Goal: Information Seeking & Learning: Check status

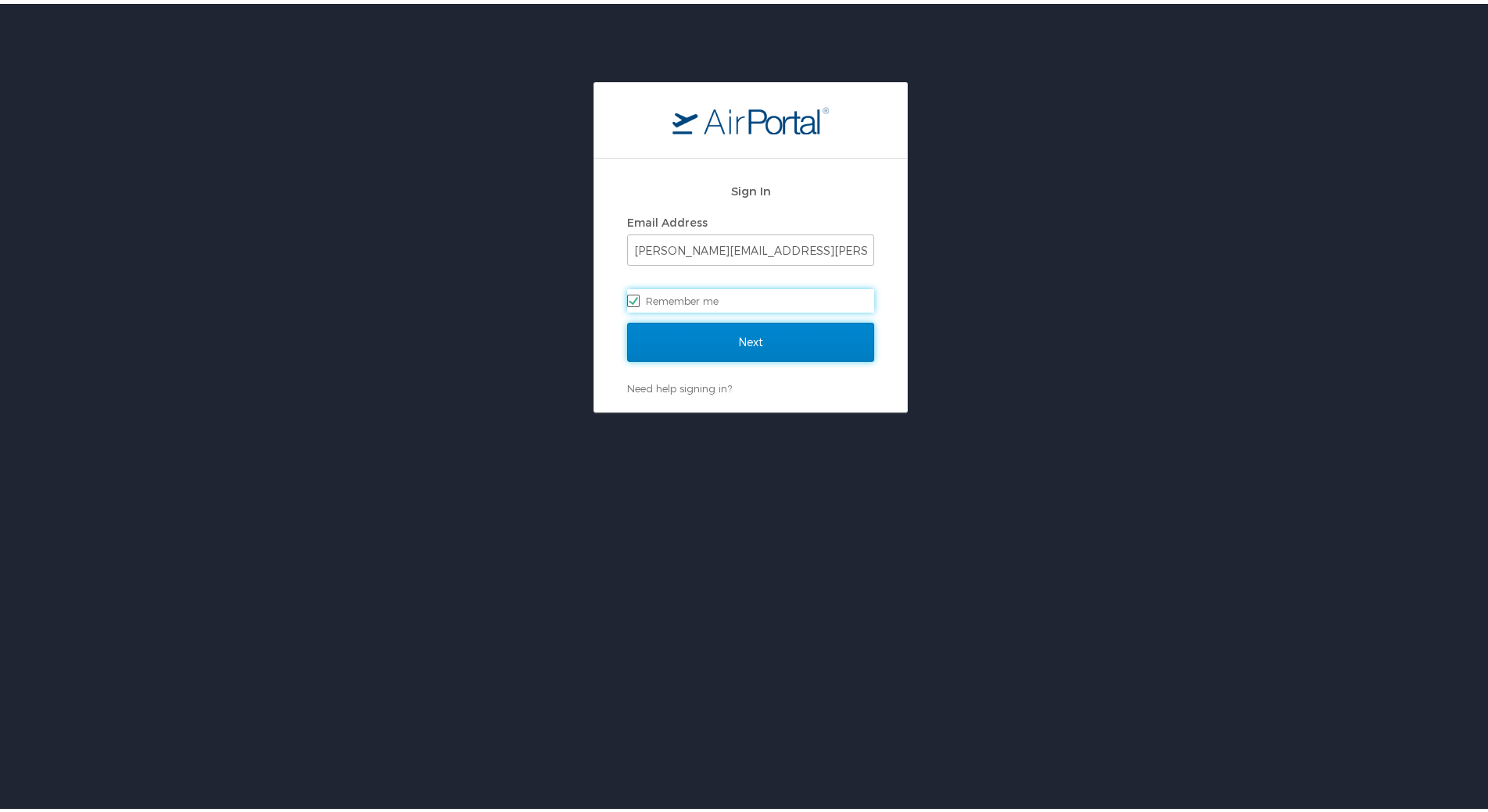
click at [744, 343] on input "Next" at bounding box center [751, 338] width 247 height 39
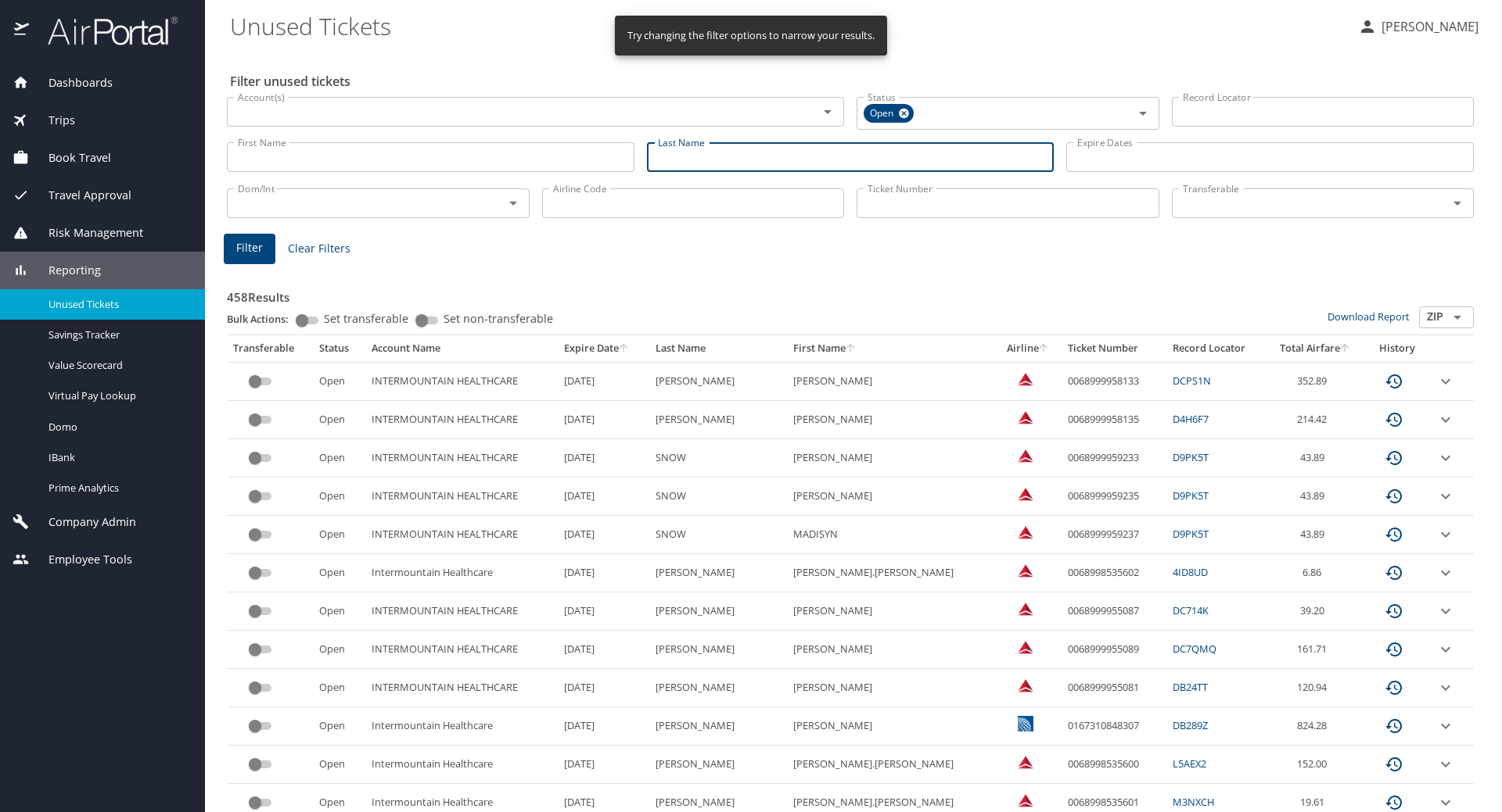
click at [691, 161] on input "Last Name" at bounding box center [850, 157] width 407 height 29
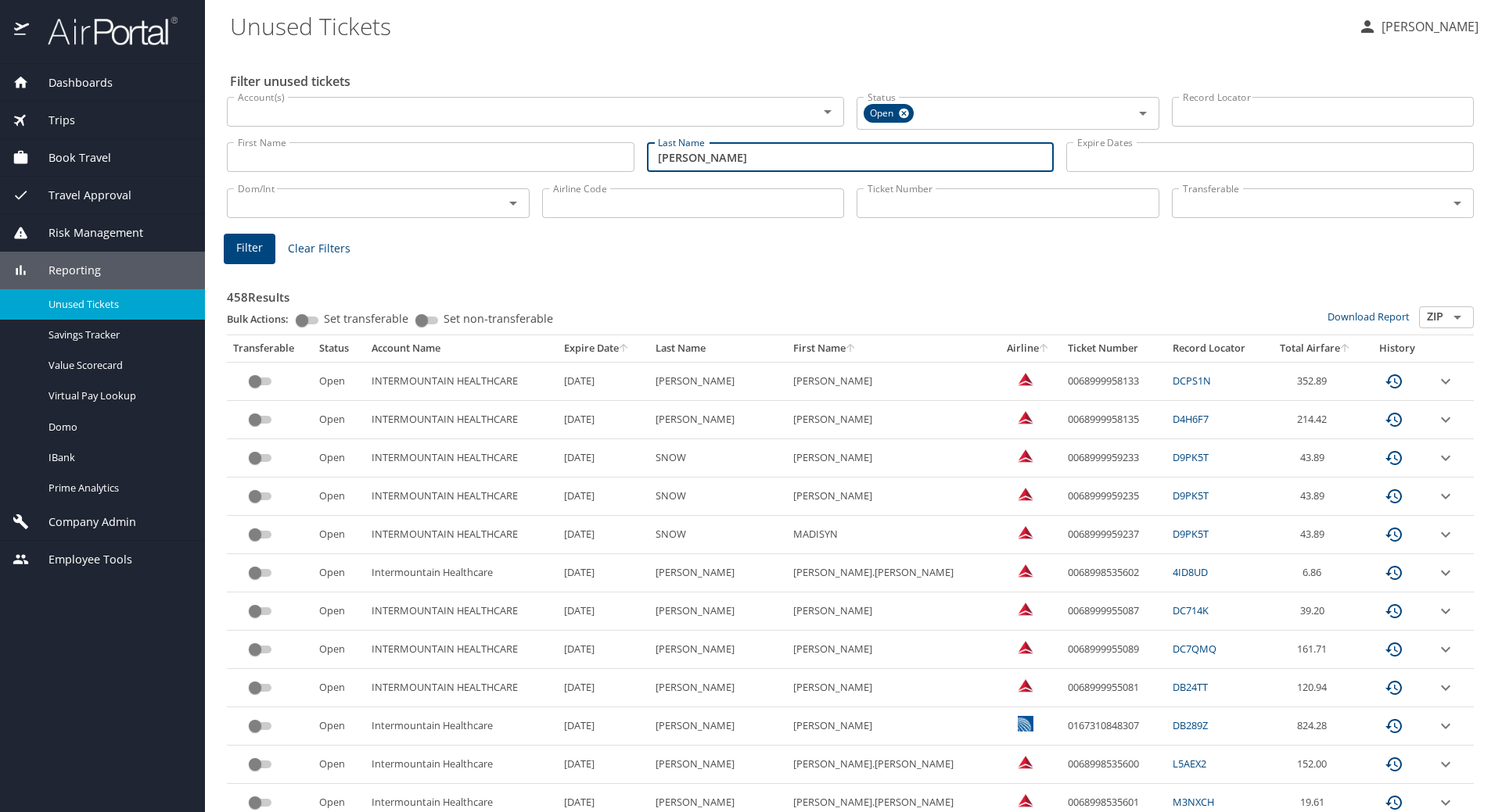
click at [248, 241] on span "Filter" at bounding box center [249, 248] width 27 height 20
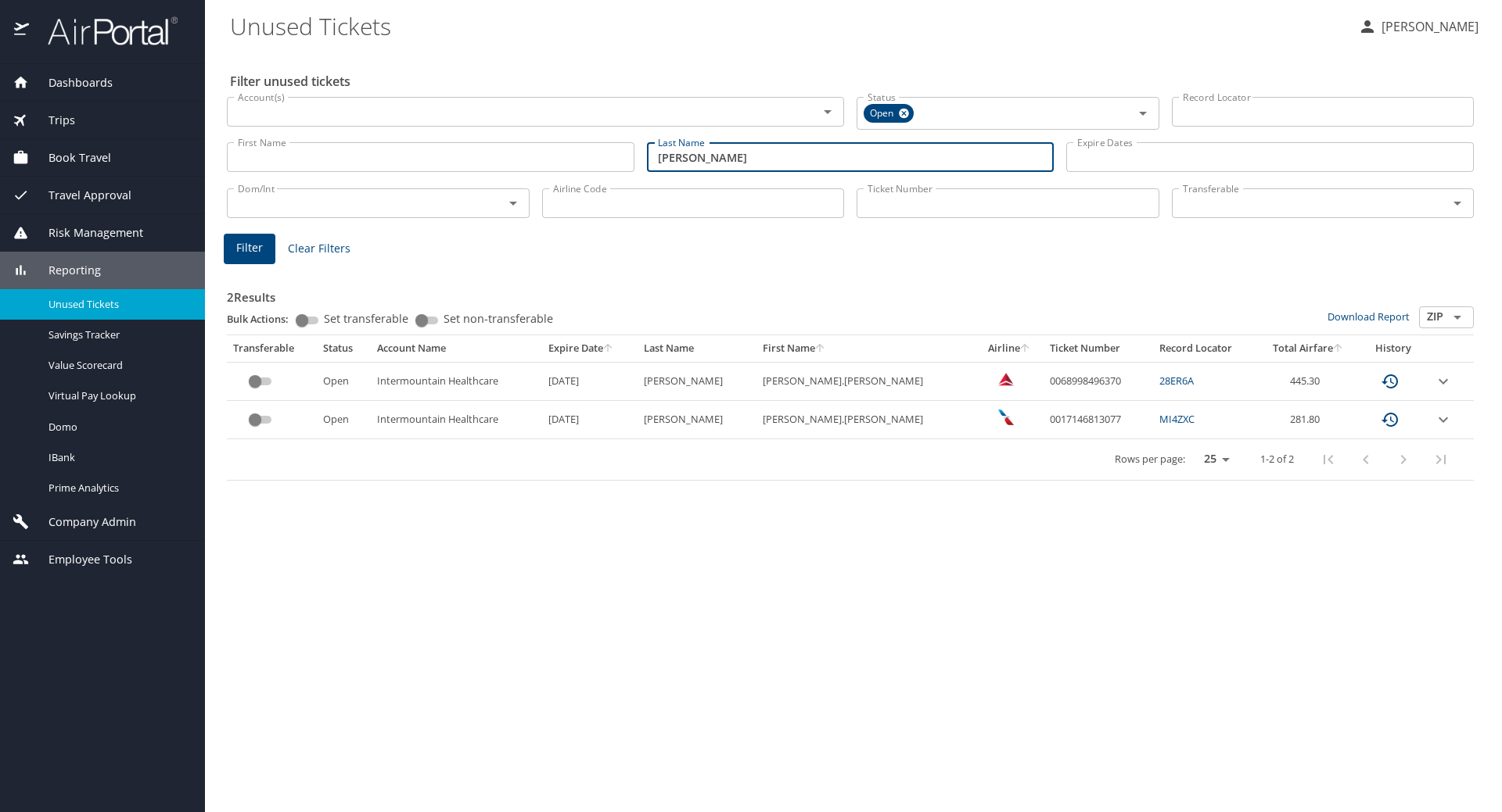
drag, startPoint x: 727, startPoint y: 161, endPoint x: 598, endPoint y: 166, distance: 129.1
click at [598, 156] on div "First Name First Name Last Name richards Last Name Expire Dates Expire Dates" at bounding box center [850, 158] width 1259 height 55
click at [245, 248] on span "Filter" at bounding box center [249, 248] width 27 height 20
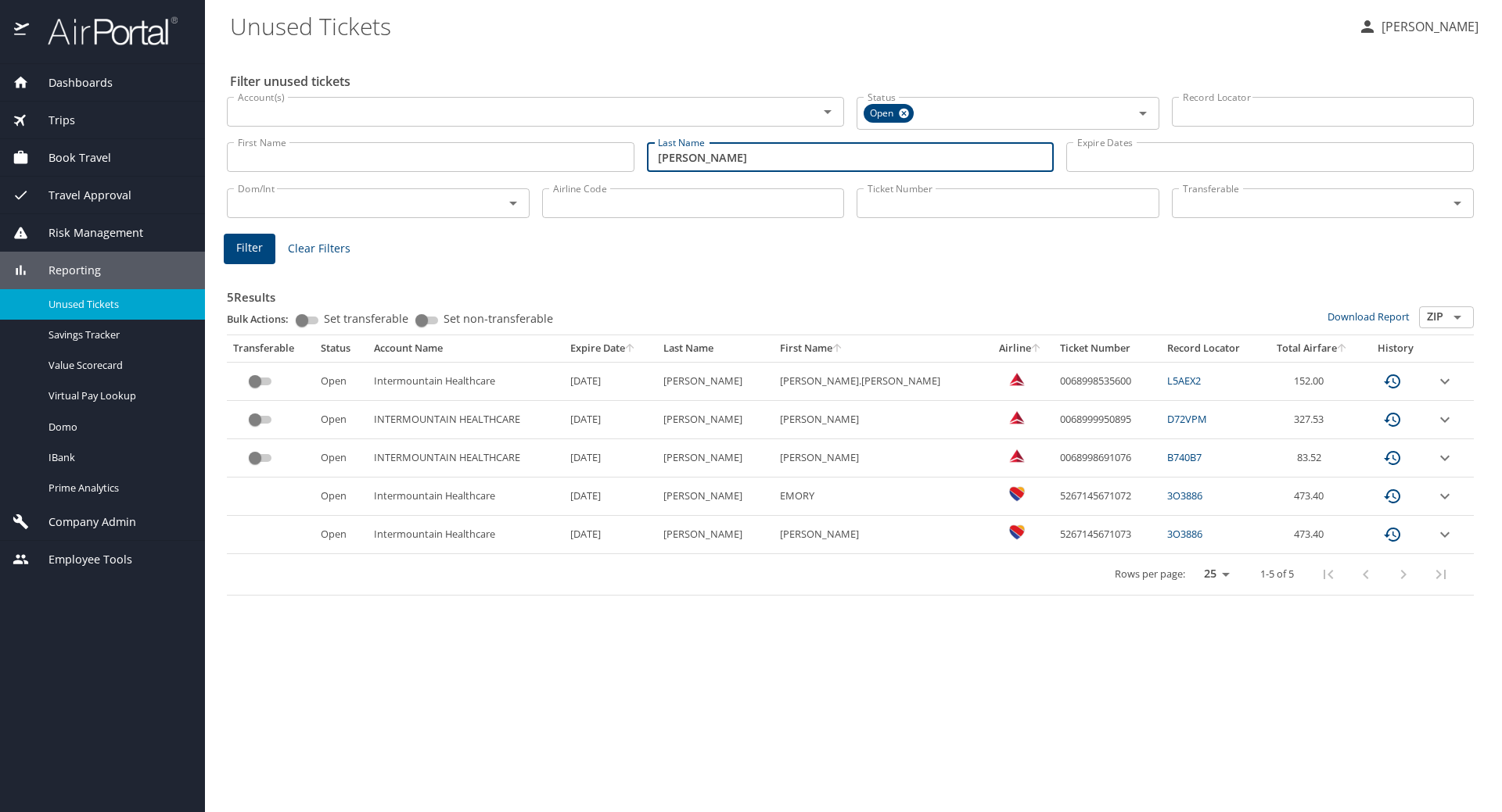
drag, startPoint x: 713, startPoint y: 155, endPoint x: 526, endPoint y: 164, distance: 187.2
click at [526, 153] on div "First Name First Name Last Name allen Last Name Expire Dates Expire Dates" at bounding box center [850, 158] width 1259 height 55
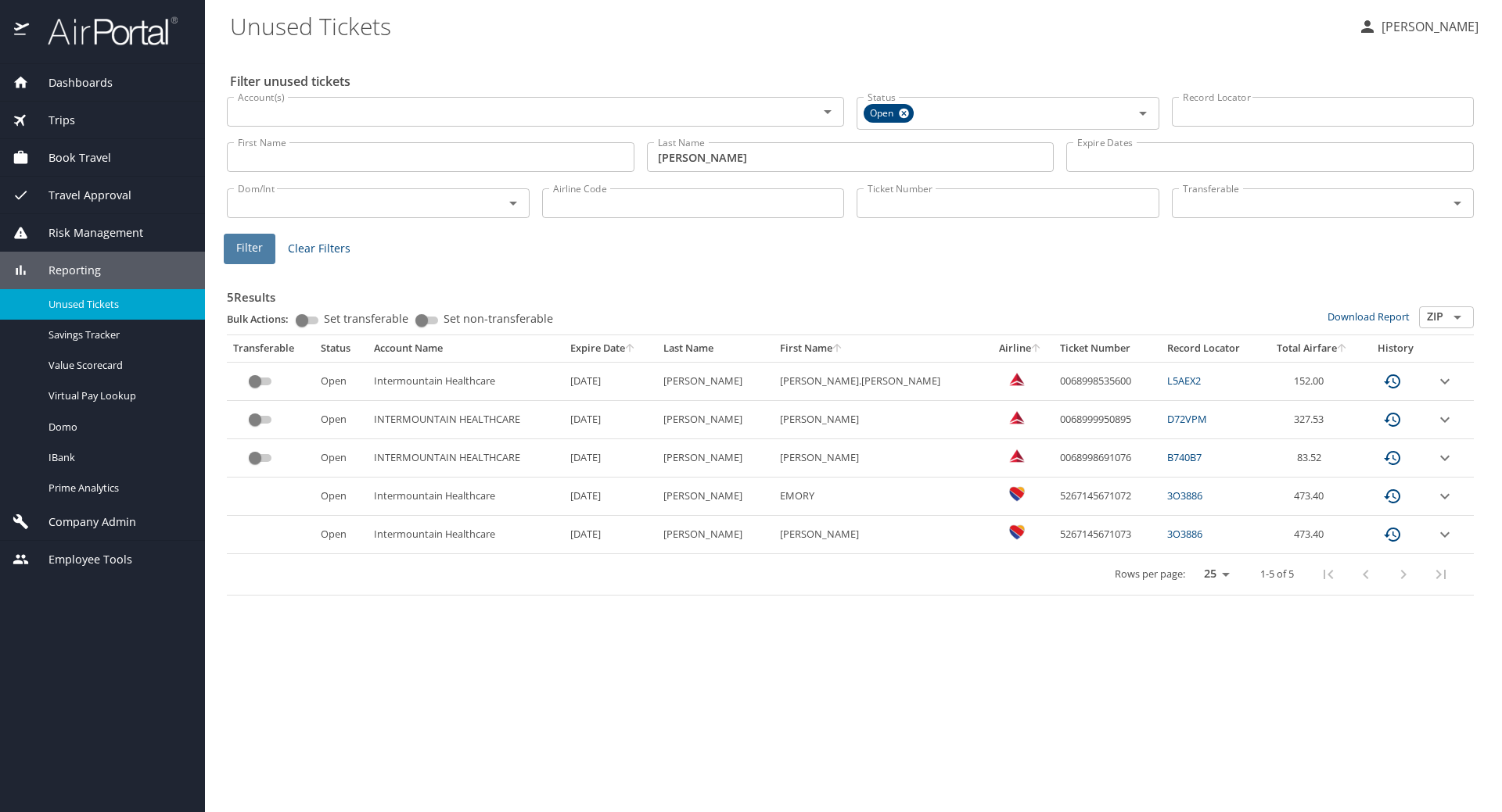
click at [258, 243] on span "Filter" at bounding box center [249, 248] width 27 height 20
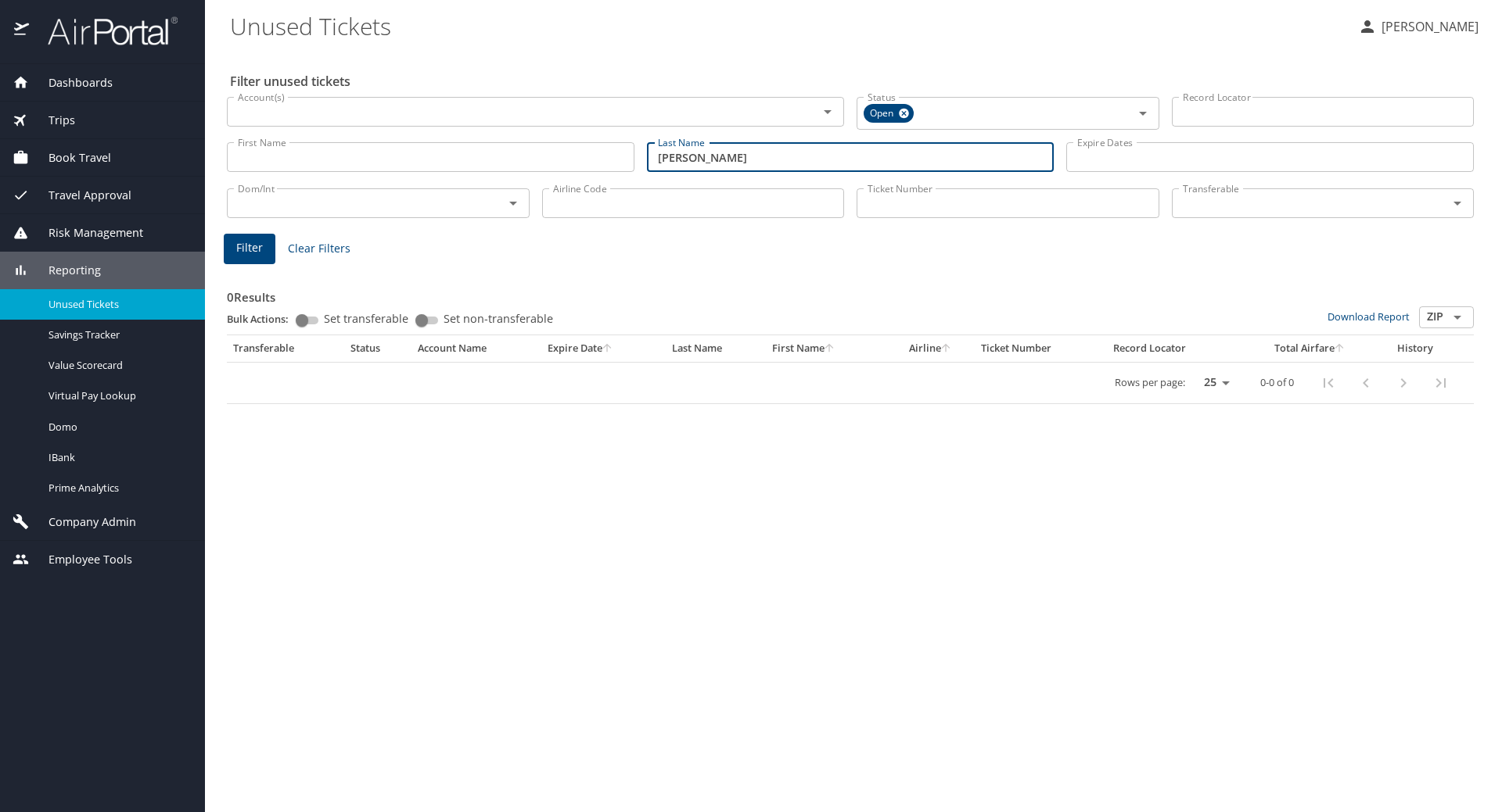
drag, startPoint x: 731, startPoint y: 159, endPoint x: 574, endPoint y: 158, distance: 157.0
click at [574, 158] on div "First Name First Name Last Name liljenquist Last Name Expire Dates Expire Dates" at bounding box center [850, 158] width 1259 height 55
click at [250, 247] on span "Filter" at bounding box center [249, 248] width 27 height 20
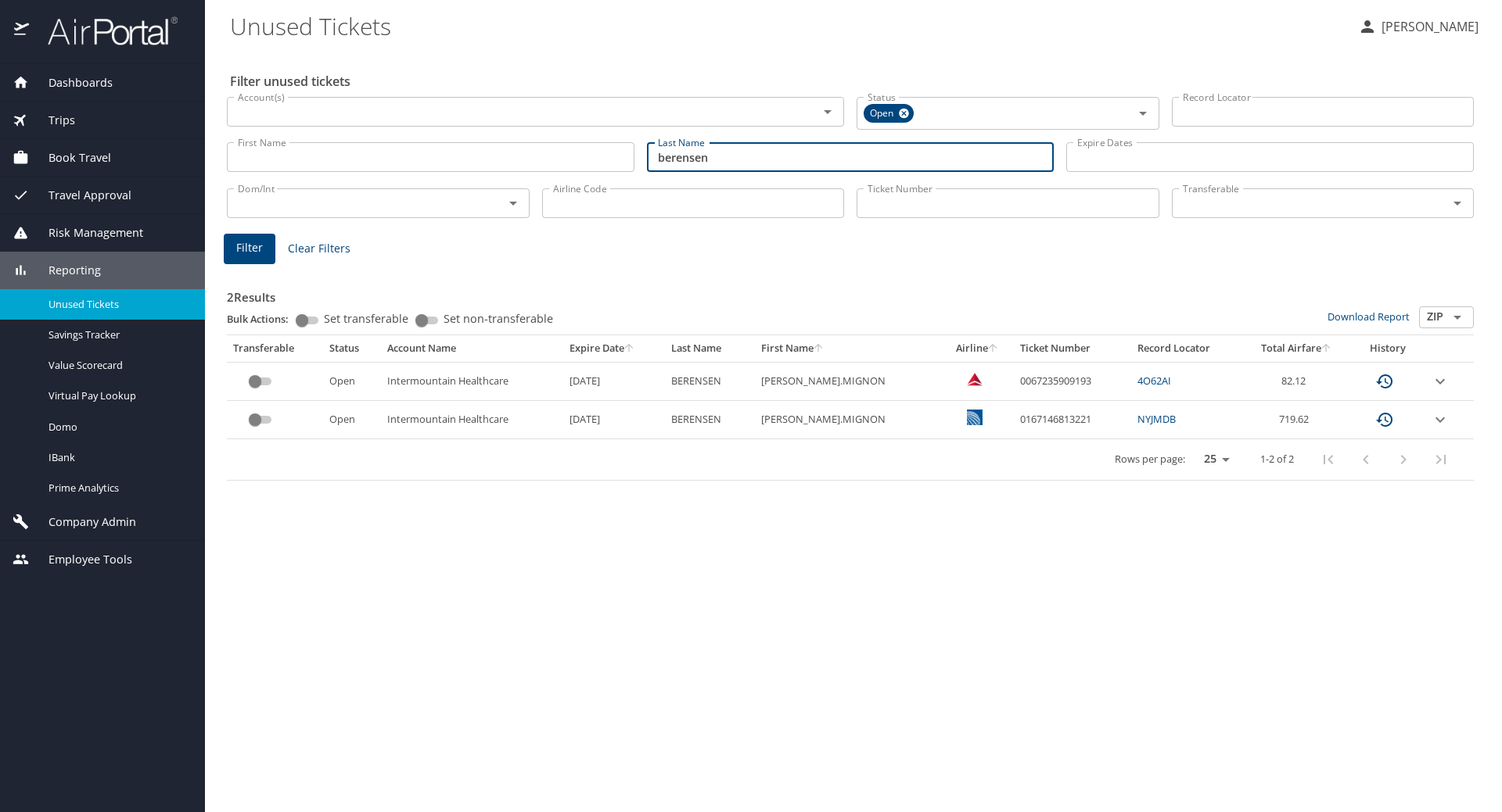
drag, startPoint x: 733, startPoint y: 156, endPoint x: 421, endPoint y: 152, distance: 312.0
click at [421, 152] on div "First Name First Name Last Name berensen Last Name Expire Dates Expire Dates" at bounding box center [850, 158] width 1259 height 55
click at [240, 247] on span "Filter" at bounding box center [249, 248] width 27 height 20
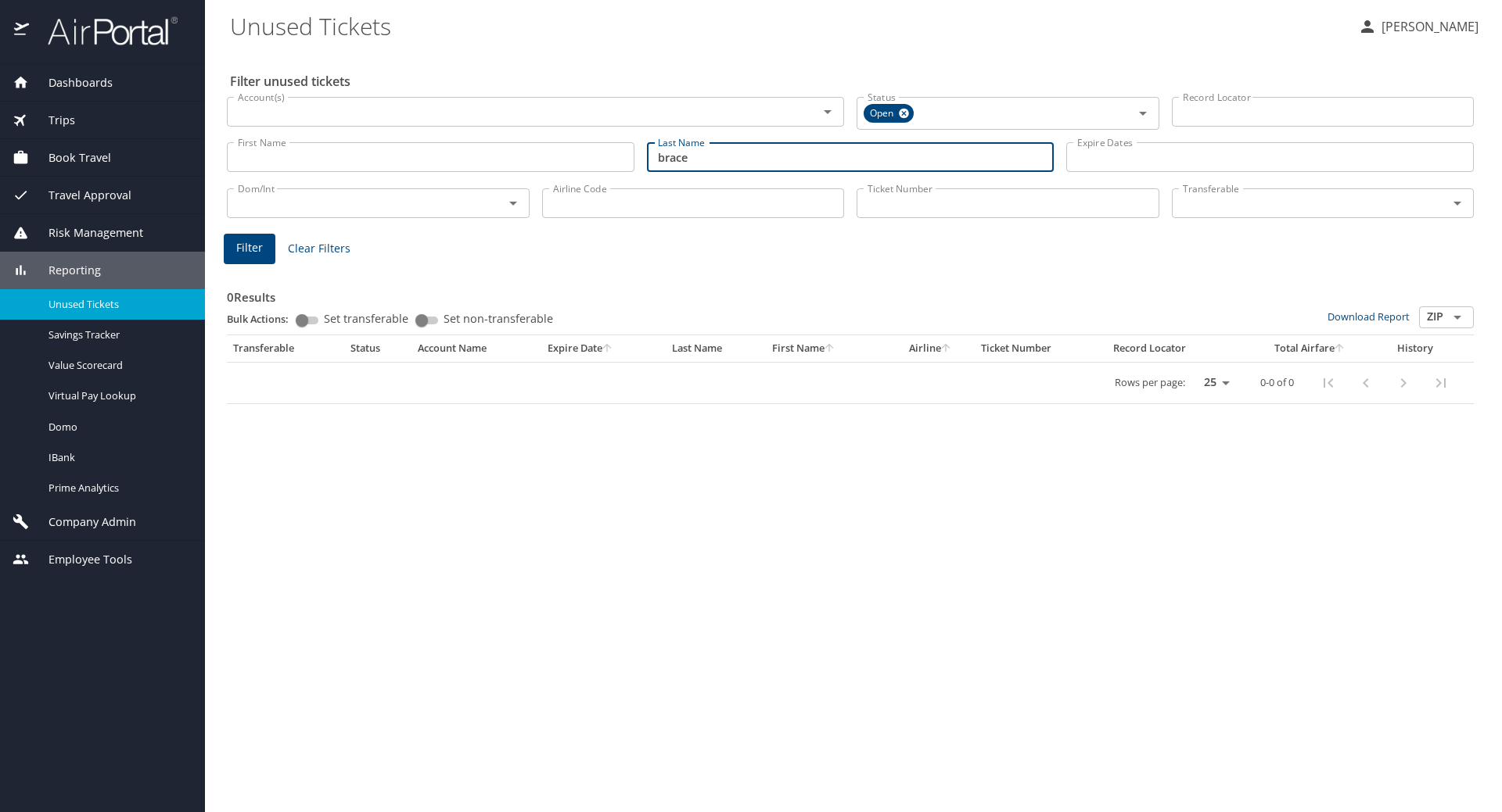
drag, startPoint x: 712, startPoint y: 156, endPoint x: 411, endPoint y: 154, distance: 301.0
click at [412, 151] on div "First Name First Name Last Name brace Last Name Expire Dates Expire Dates" at bounding box center [850, 158] width 1259 height 55
click at [263, 242] on button "Filter" at bounding box center [249, 249] width 51 height 30
drag, startPoint x: 713, startPoint y: 154, endPoint x: 553, endPoint y: 155, distance: 160.0
click at [553, 155] on div "First Name First Name Last Name valin Last Name Expire Dates Expire Dates" at bounding box center [850, 158] width 1259 height 55
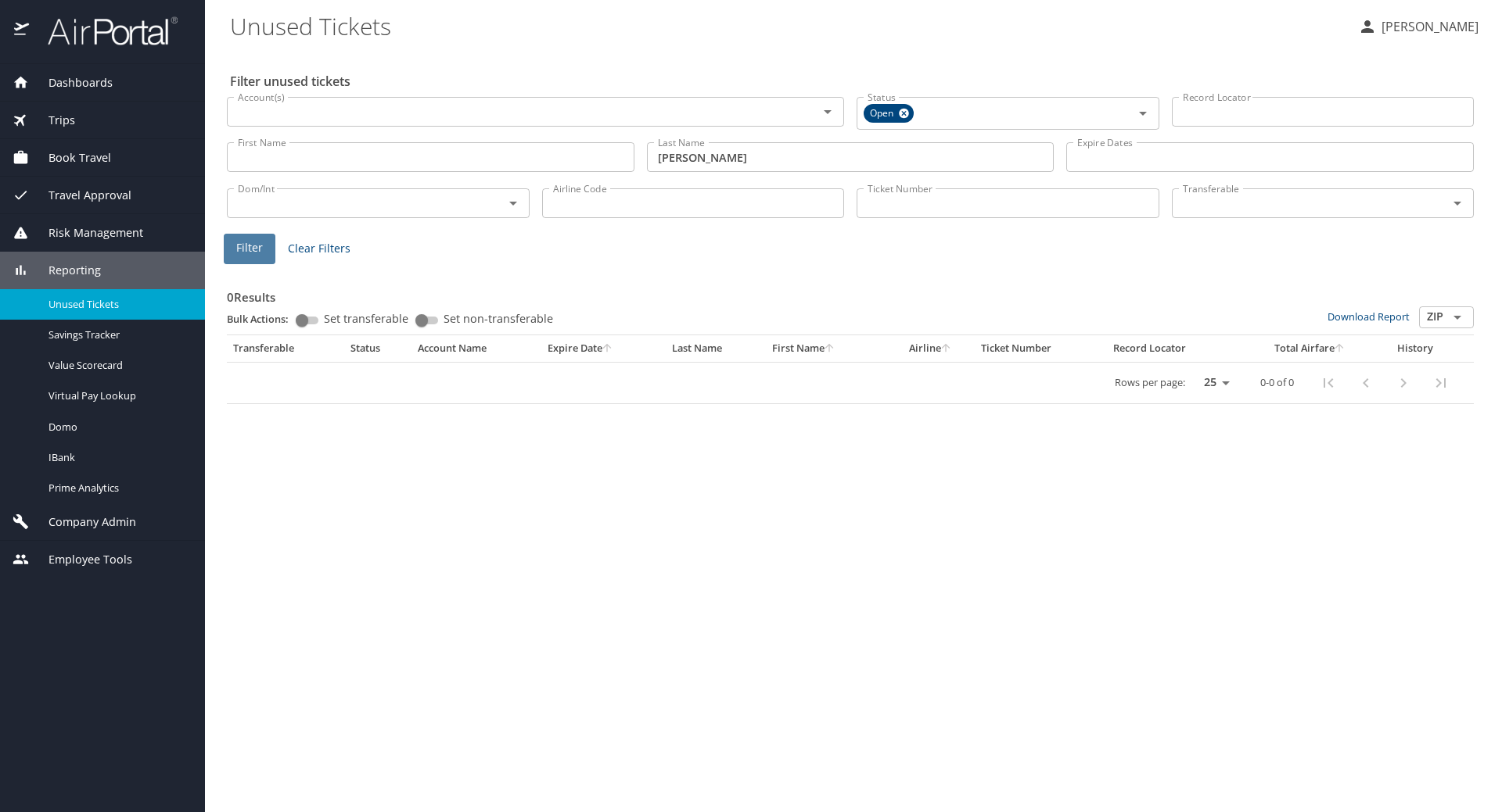
click at [252, 246] on span "Filter" at bounding box center [249, 248] width 27 height 20
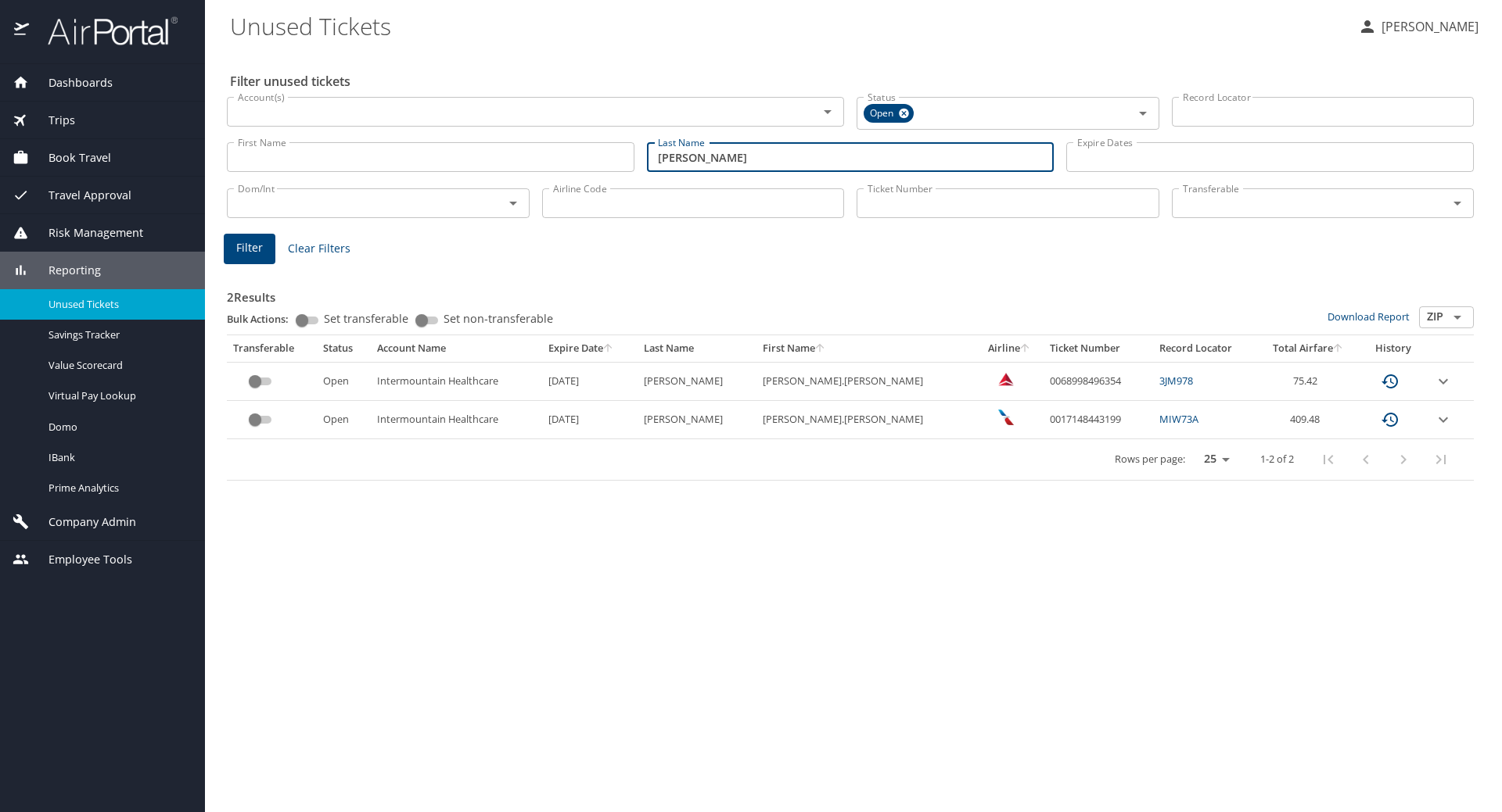
drag, startPoint x: 756, startPoint y: 155, endPoint x: 356, endPoint y: 159, distance: 400.0
click at [356, 159] on div "First Name First Name Last Name hitchcock Last Name Expire Dates Expire Dates" at bounding box center [850, 158] width 1259 height 55
click at [236, 242] on button "Filter" at bounding box center [249, 249] width 51 height 30
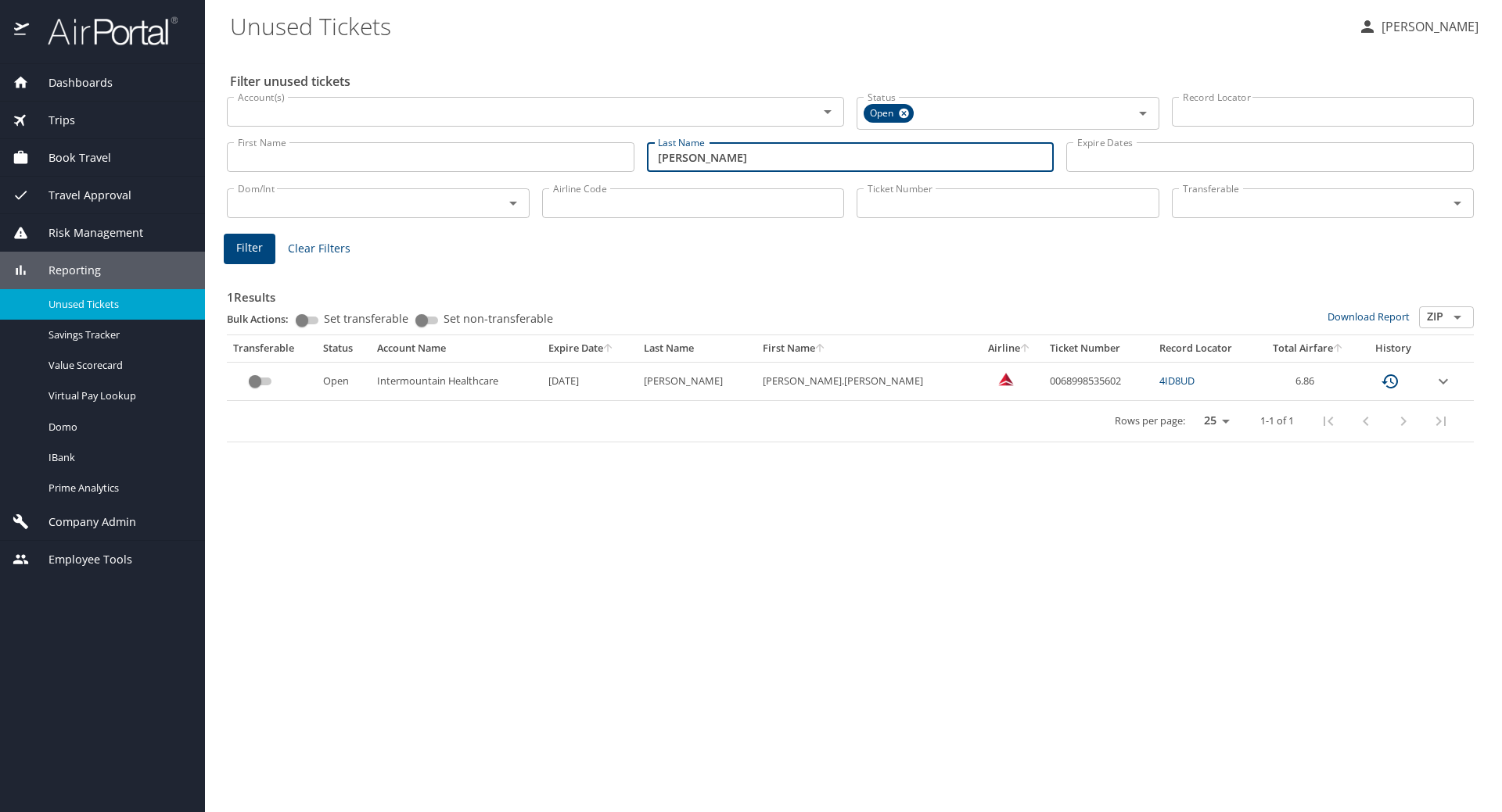
drag, startPoint x: 696, startPoint y: 156, endPoint x: 449, endPoint y: 156, distance: 247.0
click at [449, 156] on div "First Name First Name Last Name leavitt Last Name Expire Dates Expire Dates" at bounding box center [850, 158] width 1259 height 55
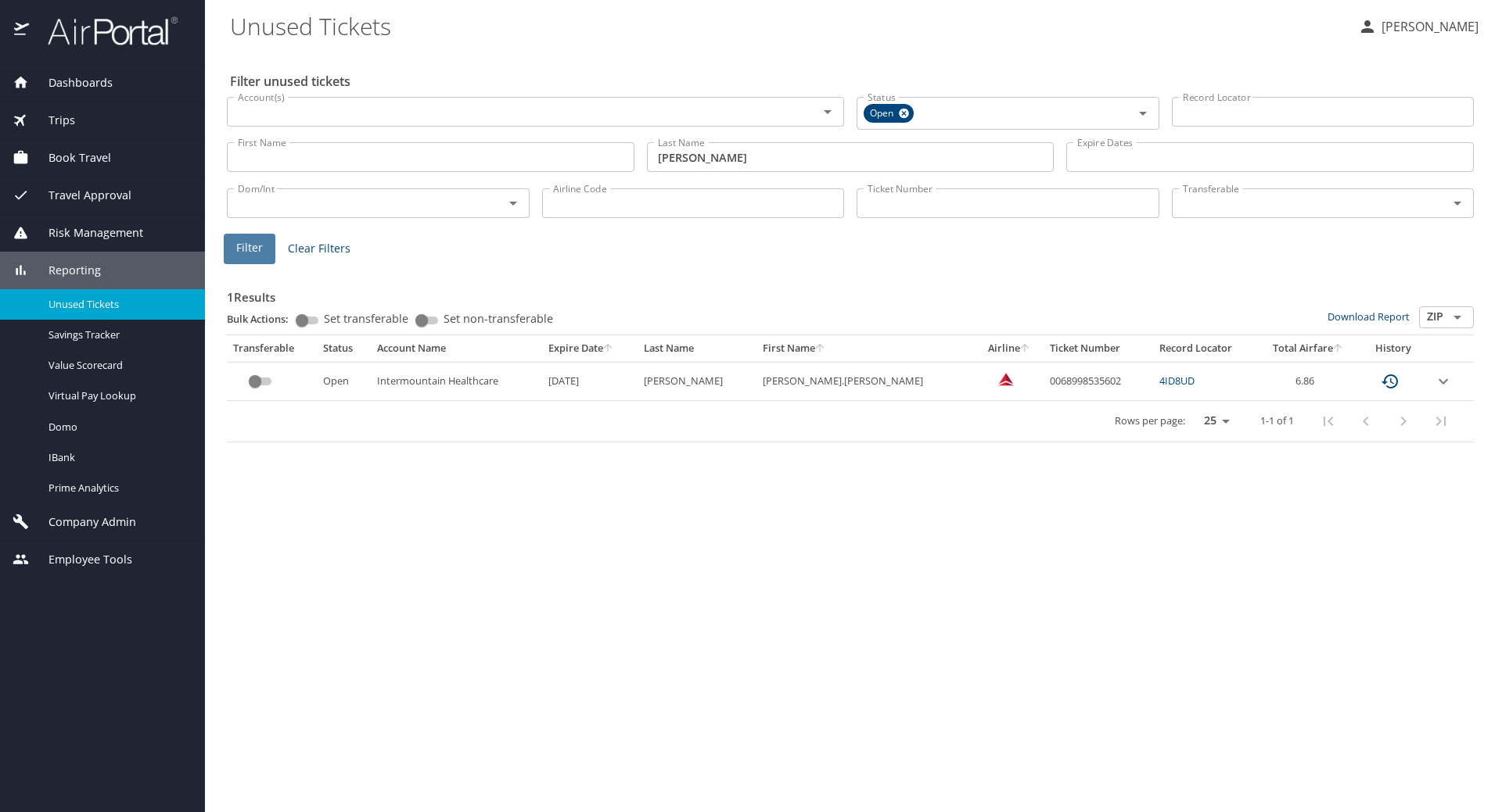
click at [245, 249] on span "Filter" at bounding box center [249, 248] width 27 height 20
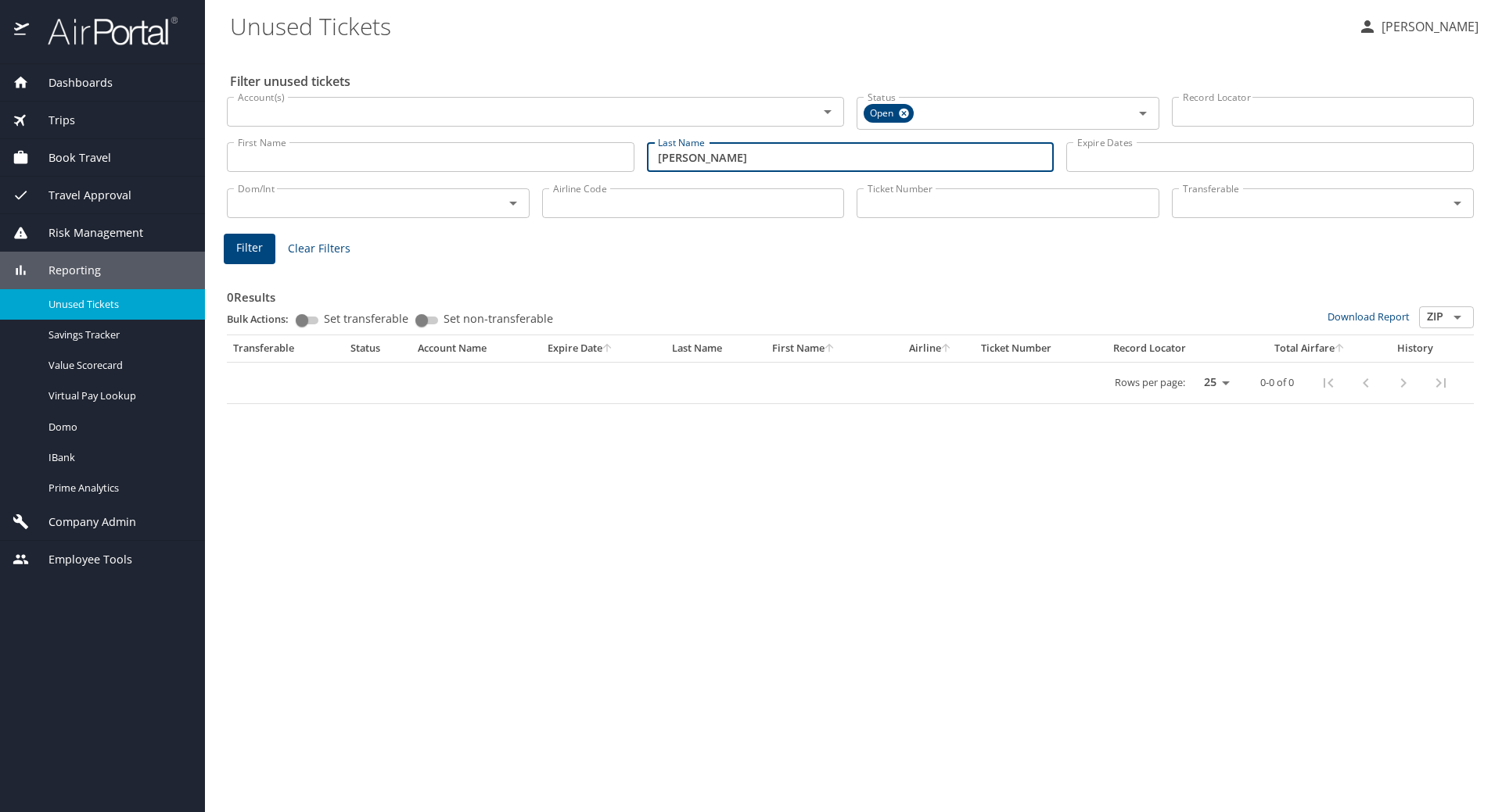
drag, startPoint x: 703, startPoint y: 151, endPoint x: 585, endPoint y: 157, distance: 118.2
click at [585, 157] on div "First Name First Name Last Name robel Last Name Expire Dates Expire Dates" at bounding box center [850, 158] width 1259 height 55
click at [249, 249] on span "Filter" at bounding box center [249, 248] width 27 height 20
drag, startPoint x: 734, startPoint y: 160, endPoint x: 443, endPoint y: 168, distance: 291.1
click at [445, 163] on div "First Name First Name Last Name flood Last Name Expire Dates Expire Dates" at bounding box center [850, 158] width 1259 height 55
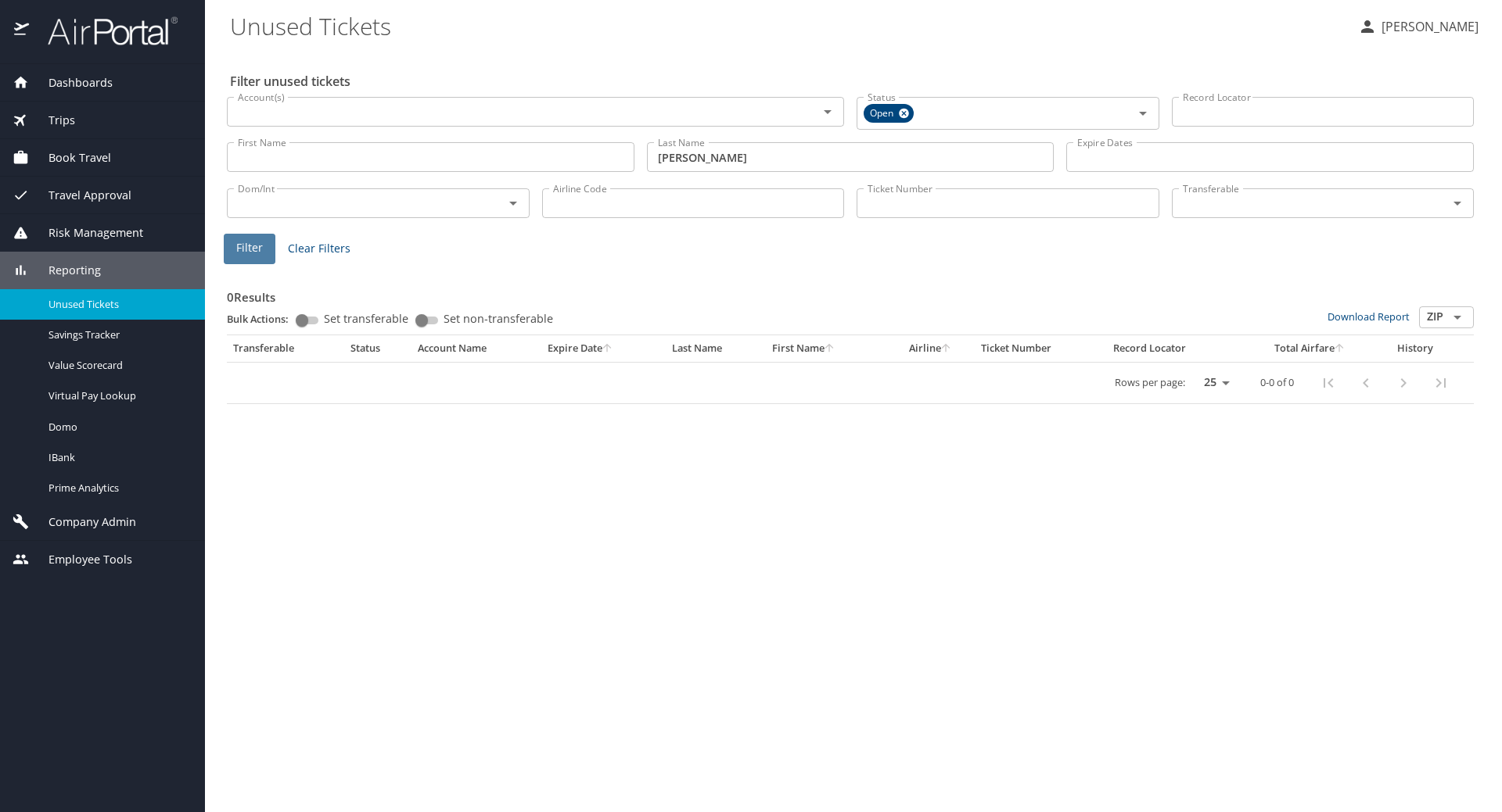
click at [247, 239] on span "Filter" at bounding box center [249, 248] width 27 height 20
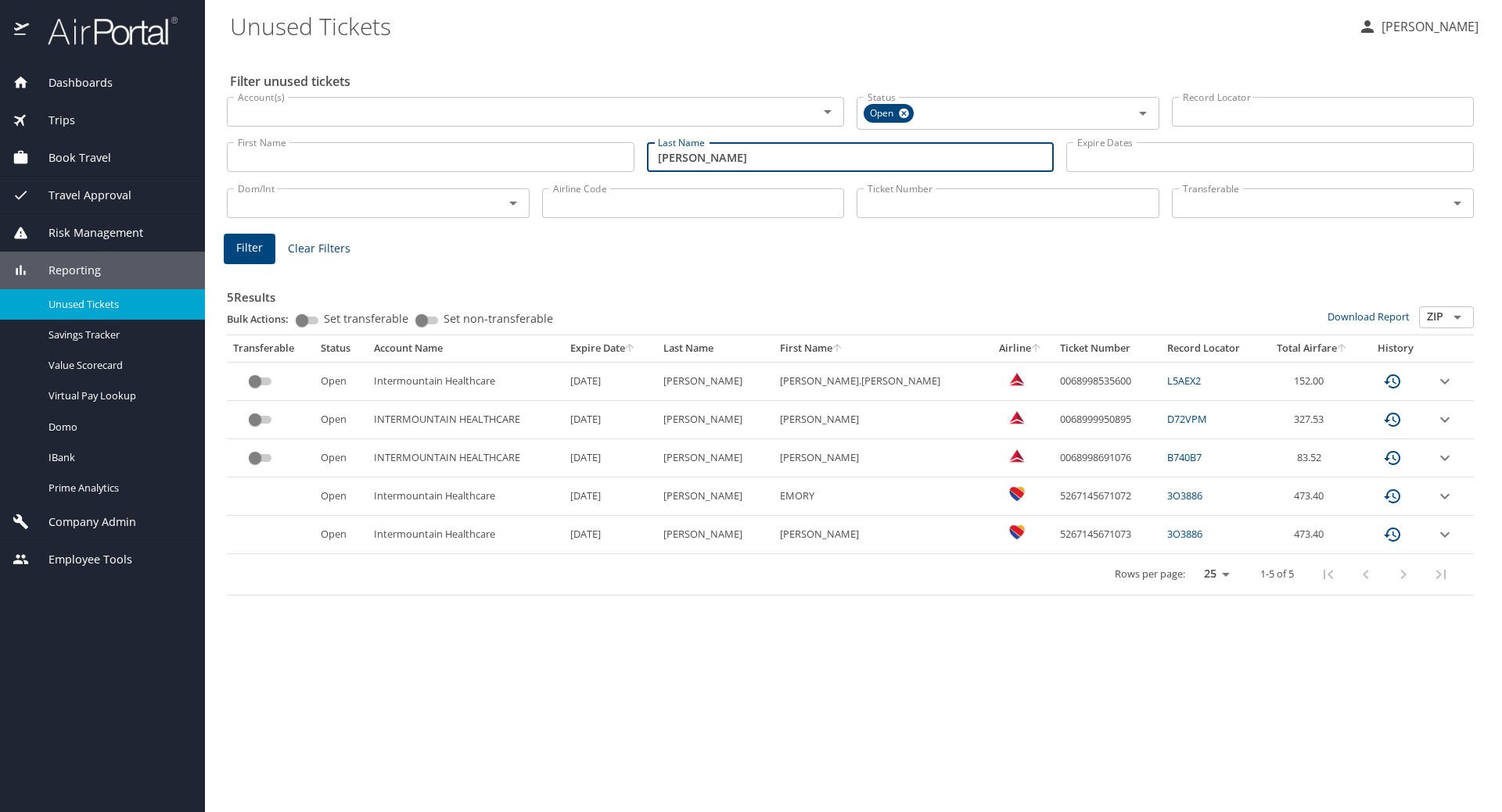
drag, startPoint x: 706, startPoint y: 163, endPoint x: 432, endPoint y: 139, distance: 275.0
click at [432, 139] on div "First Name First Name Last Name allen Last Name Expire Dates Expire Dates" at bounding box center [850, 158] width 1259 height 55
click at [255, 244] on span "Filter" at bounding box center [249, 248] width 27 height 20
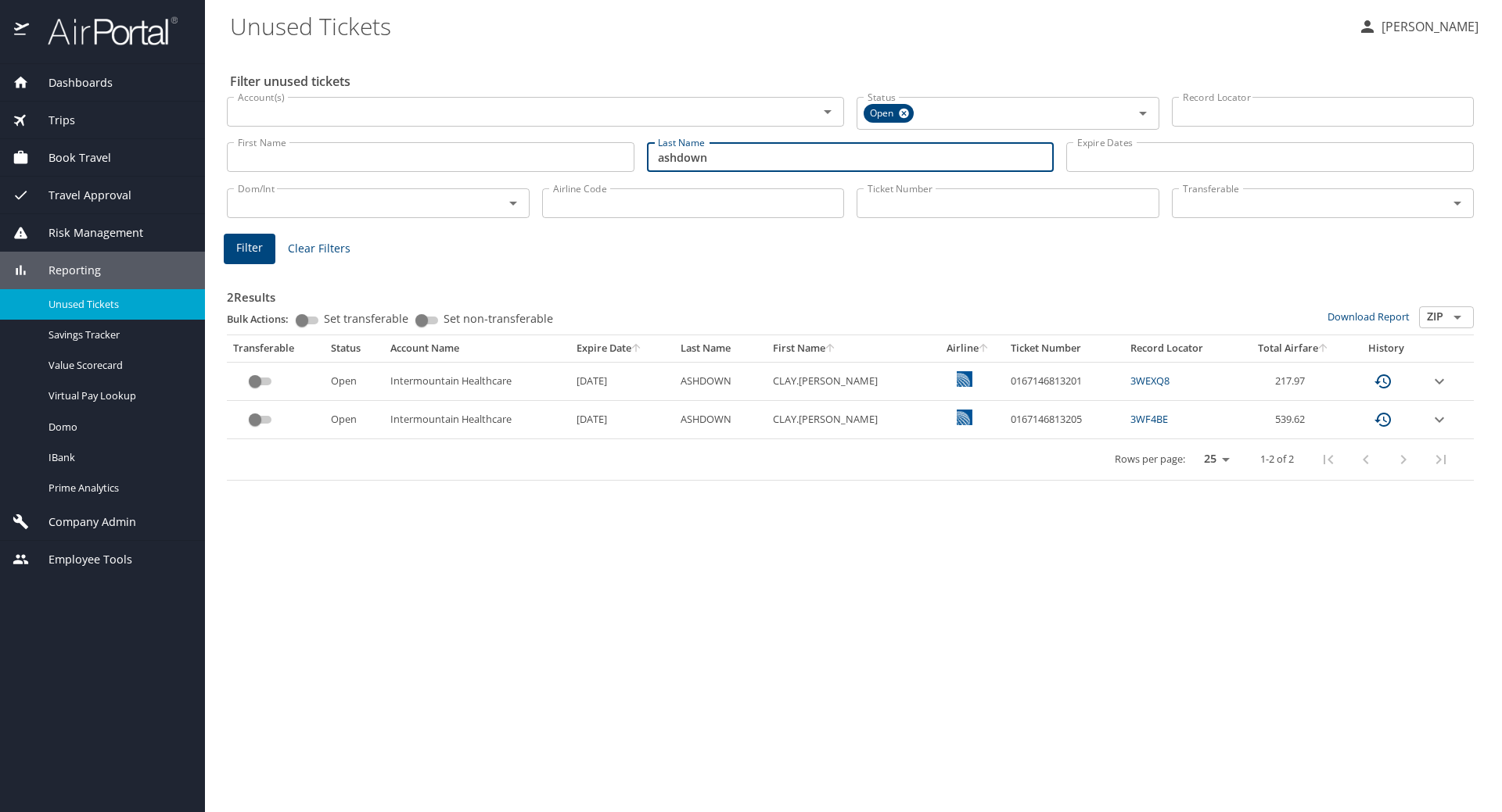
drag, startPoint x: 328, startPoint y: 159, endPoint x: 280, endPoint y: 162, distance: 48.1
click at [280, 162] on div "First Name First Name Last Name ashdown Last Name Expire Dates Expire Dates" at bounding box center [850, 158] width 1259 height 55
click at [241, 243] on span "Filter" at bounding box center [249, 248] width 27 height 20
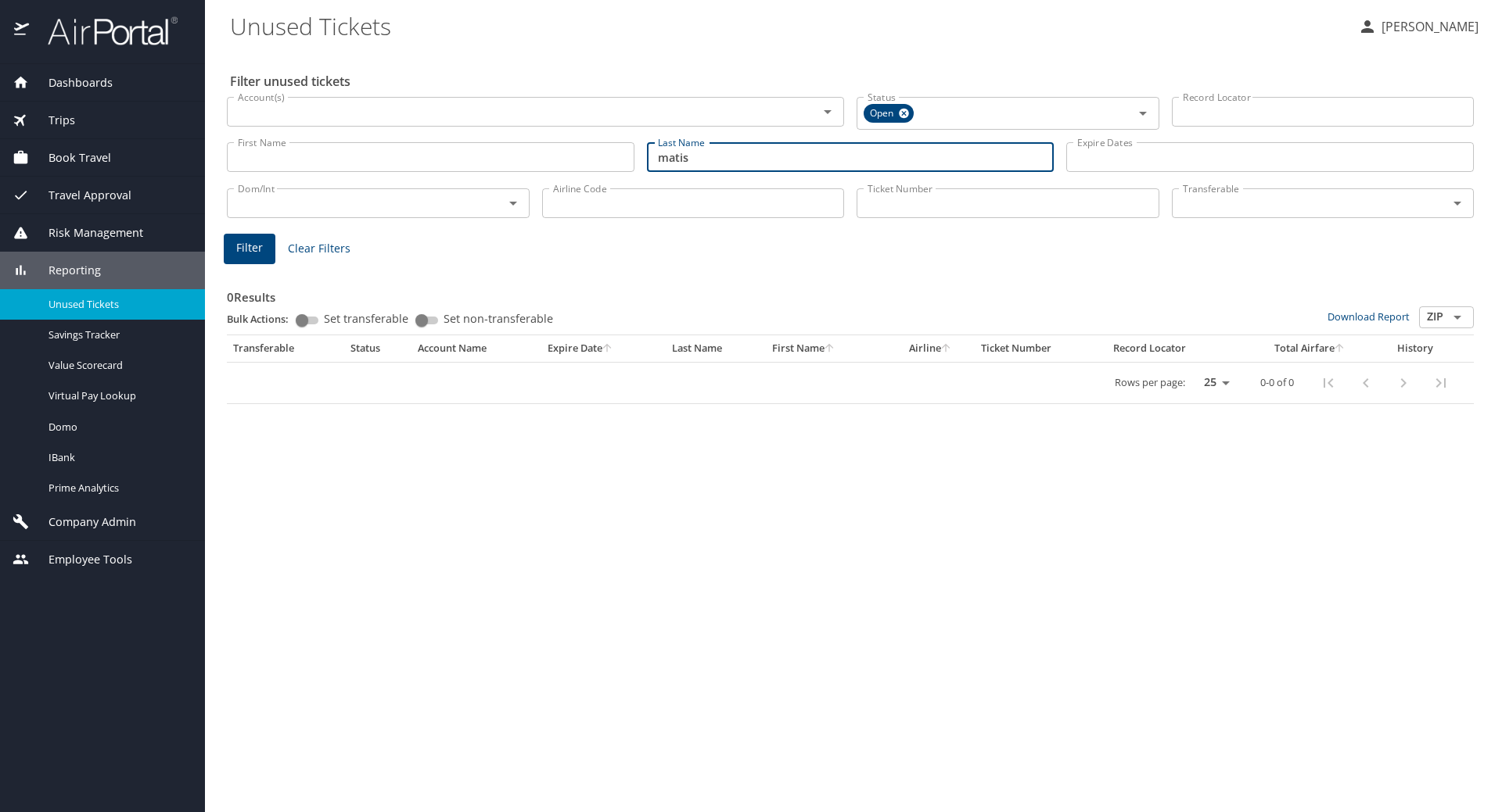
drag, startPoint x: 744, startPoint y: 162, endPoint x: 425, endPoint y: 156, distance: 319.1
click at [425, 156] on div "First Name First Name Last Name matis Last Name Expire Dates Expire Dates" at bounding box center [850, 158] width 1259 height 55
type input "smith"
click at [252, 243] on span "Filter" at bounding box center [249, 248] width 27 height 20
